Goal: Task Accomplishment & Management: Manage account settings

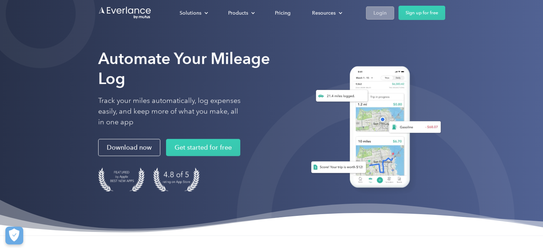
click at [379, 11] on div "Login" at bounding box center [380, 13] width 13 height 9
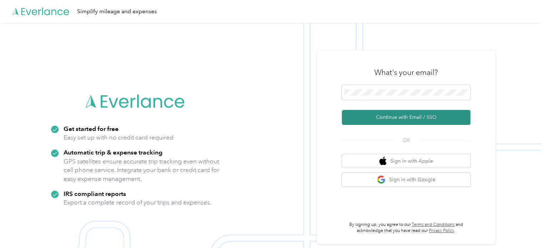
click at [421, 119] on button "Continue with Email / SSO" at bounding box center [406, 117] width 129 height 15
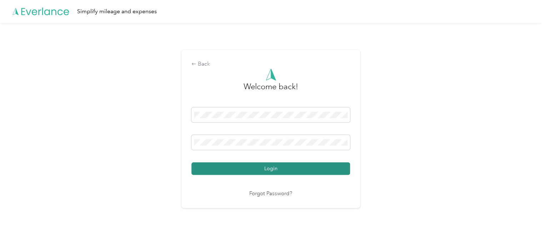
click at [271, 170] on button "Login" at bounding box center [270, 168] width 159 height 12
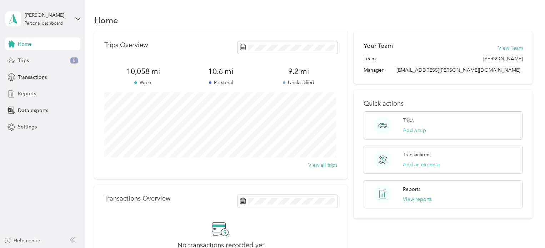
click at [30, 96] on span "Reports" at bounding box center [27, 93] width 18 height 7
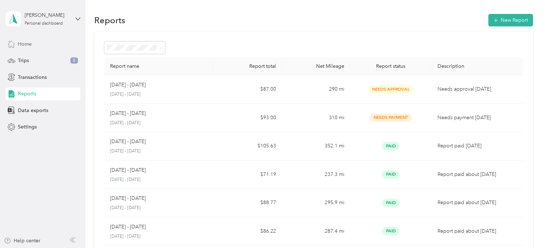
click at [27, 44] on span "Home" at bounding box center [25, 43] width 14 height 7
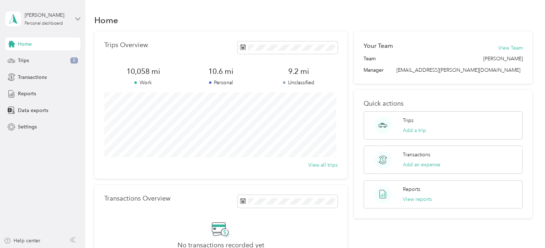
click at [76, 17] on icon at bounding box center [77, 18] width 5 height 5
click at [31, 59] on div "Log out" at bounding box center [100, 57] width 181 height 12
